Goal: Task Accomplishment & Management: Use online tool/utility

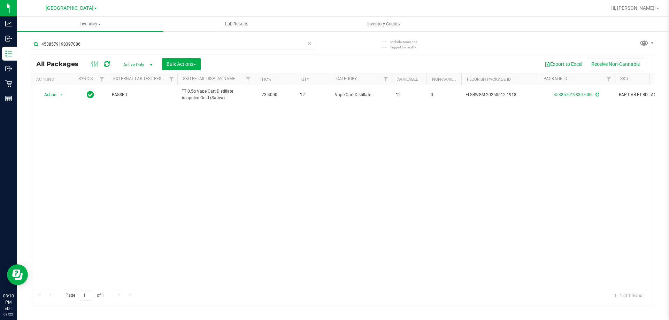
click at [100, 50] on div "4538579198397086" at bounding box center [173, 47] width 285 height 16
drag, startPoint x: 201, startPoint y: 38, endPoint x: 200, endPoint y: 43, distance: 4.4
click at [201, 39] on div "4538579198397086" at bounding box center [187, 44] width 312 height 22
click at [197, 51] on div "4538579198397086" at bounding box center [173, 47] width 285 height 16
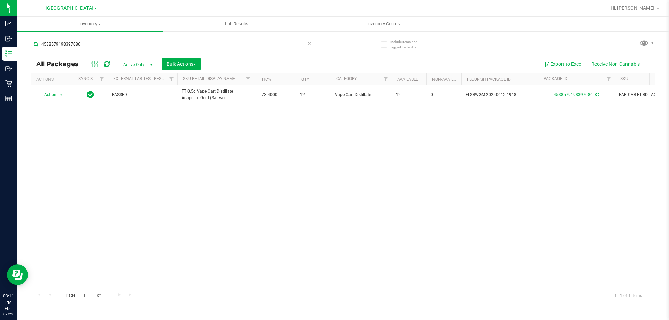
click at [193, 47] on input "4538579198397086" at bounding box center [173, 44] width 285 height 10
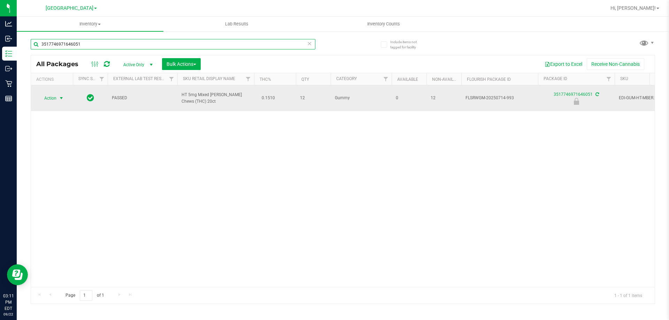
type input "3517746971646051"
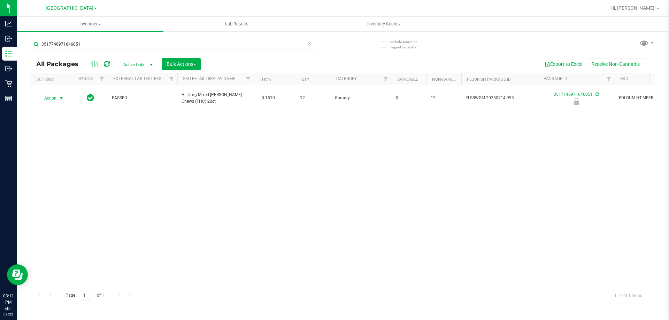
drag, startPoint x: 58, startPoint y: 93, endPoint x: 63, endPoint y: 118, distance: 25.8
click at [58, 94] on span "select" at bounding box center [61, 98] width 9 height 10
click at [72, 173] on li "Unlock package" at bounding box center [60, 178] width 45 height 10
click at [93, 42] on input "3517746971646051" at bounding box center [173, 44] width 285 height 10
click at [93, 43] on input "3517746971646051" at bounding box center [173, 44] width 285 height 10
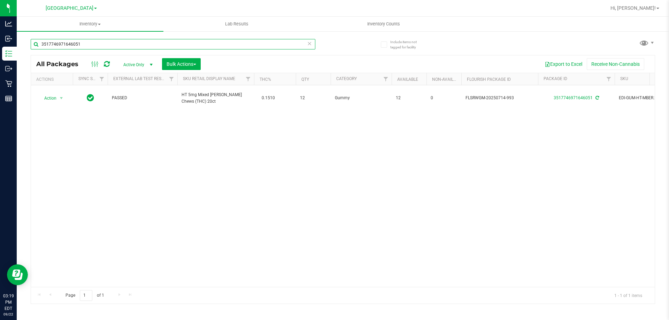
click at [95, 43] on input "3517746971646051" at bounding box center [173, 44] width 285 height 10
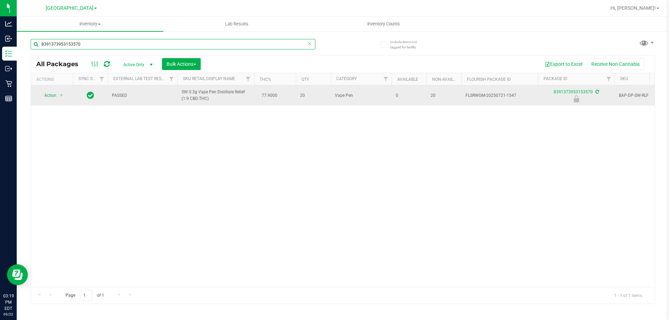
type input "8391373953153570"
click at [53, 99] on span "Action" at bounding box center [47, 96] width 19 height 10
click at [61, 96] on span "select" at bounding box center [62, 96] width 6 height 6
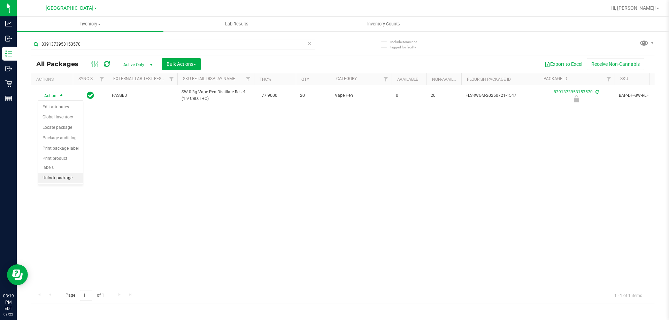
click at [61, 173] on li "Unlock package" at bounding box center [60, 178] width 45 height 10
